Goal: Information Seeking & Learning: Learn about a topic

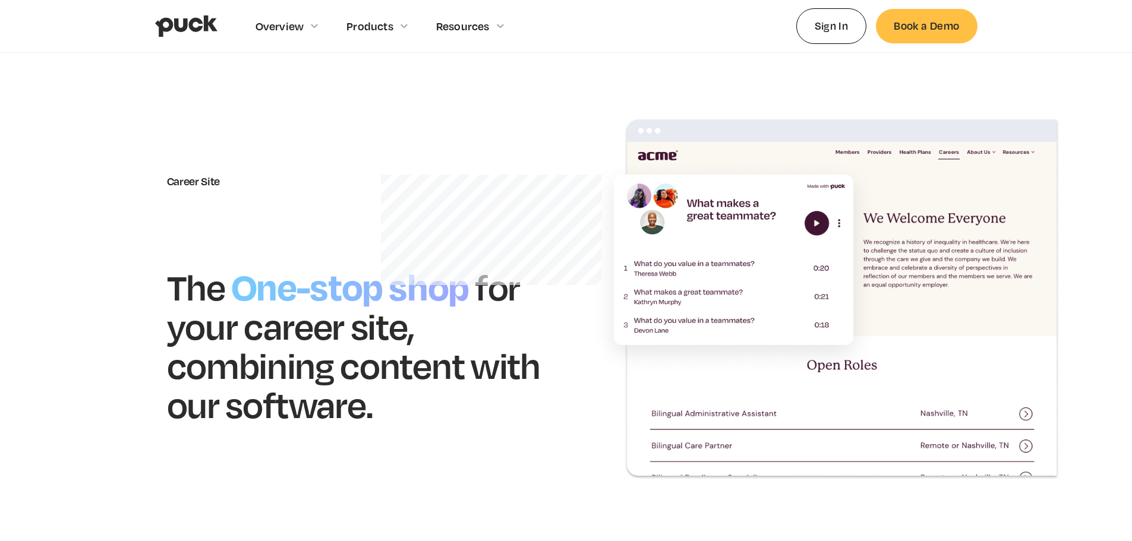
drag, startPoint x: 261, startPoint y: 0, endPoint x: 43, endPoint y: 190, distance: 288.8
click at [43, 190] on section "Career Site The One-stop shop for your career site, combining content with our …" at bounding box center [566, 299] width 1132 height 492
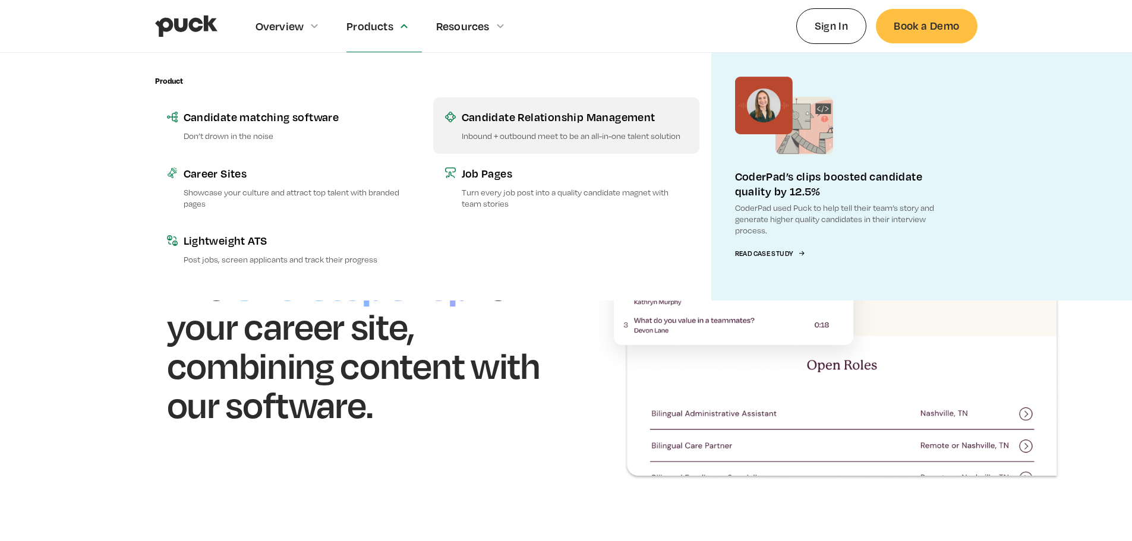
click at [502, 123] on div "Candidate Relationship Management" at bounding box center [575, 116] width 226 height 15
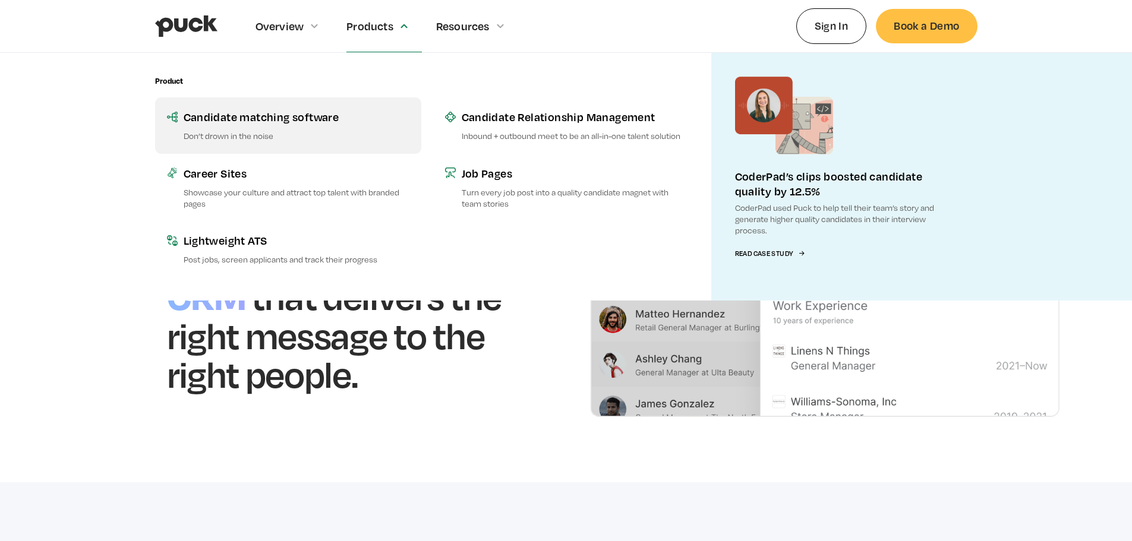
click at [274, 121] on div "Candidate matching software" at bounding box center [297, 116] width 226 height 15
